Goal: Browse casually

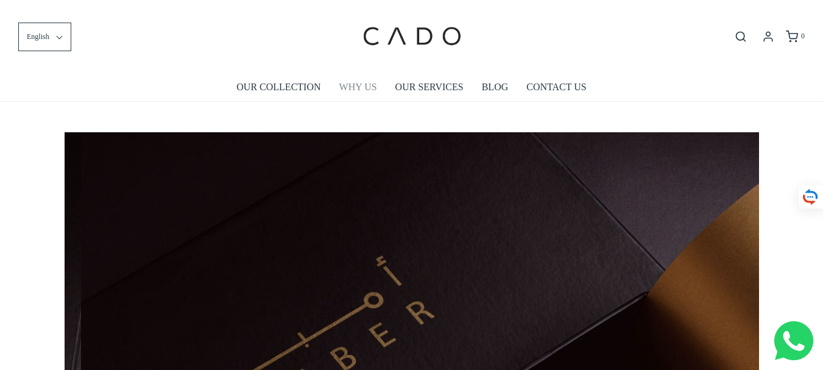
scroll to position [0, 695]
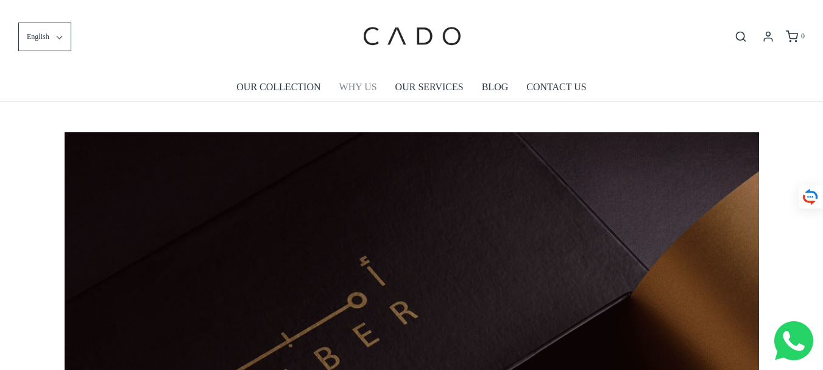
click at [352, 87] on link "WHY US" at bounding box center [358, 87] width 38 height 28
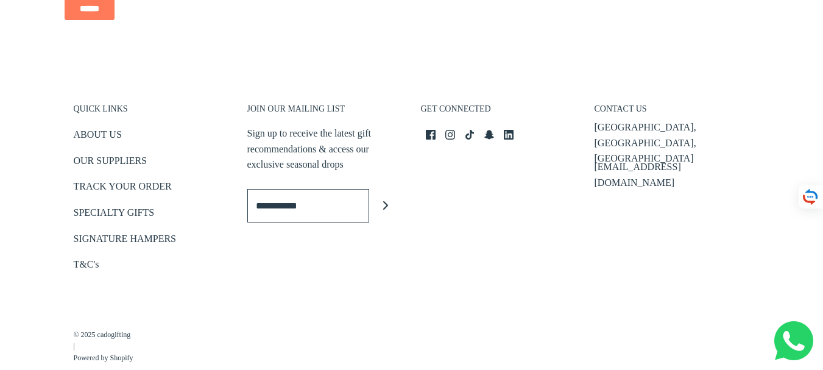
scroll to position [1872, 0]
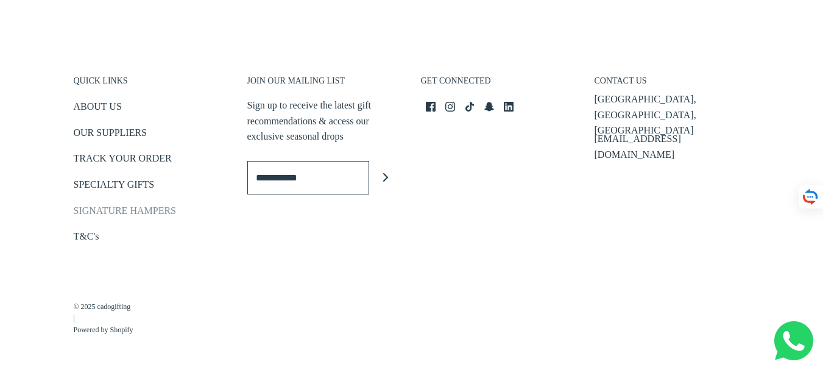
click at [148, 211] on link "SIGNATURE HAMPERS" at bounding box center [125, 213] width 102 height 20
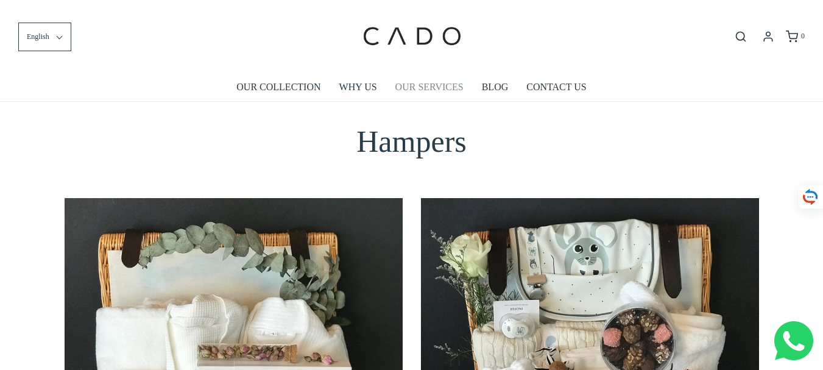
click at [419, 82] on link "OUR SERVICES" at bounding box center [429, 87] width 68 height 28
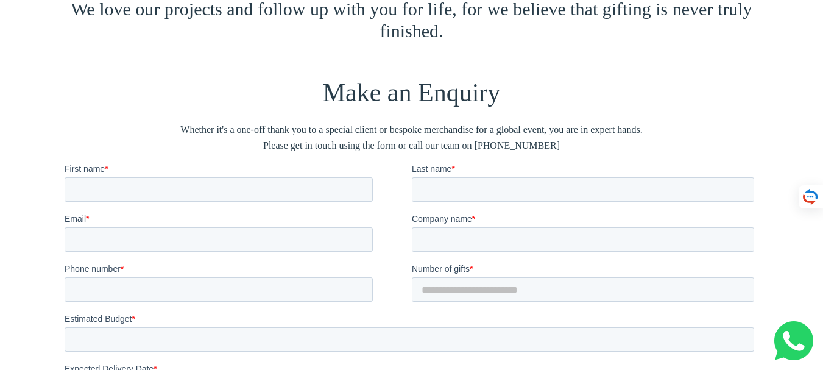
scroll to position [1950, 0]
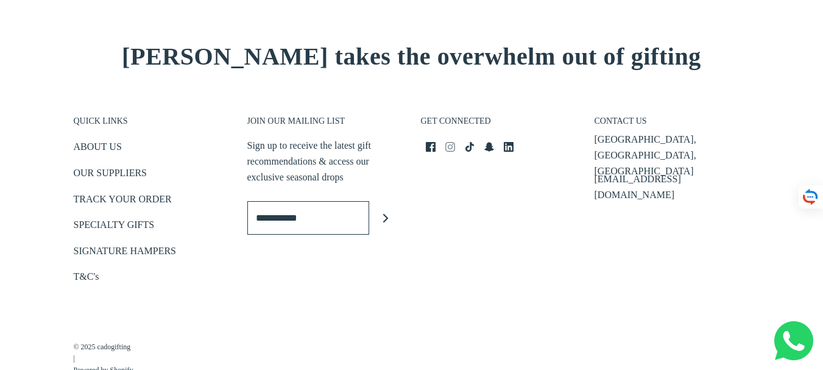
click at [449, 147] on icon "Instagram icon" at bounding box center [450, 147] width 10 height 10
